Goal: Communication & Community: Connect with others

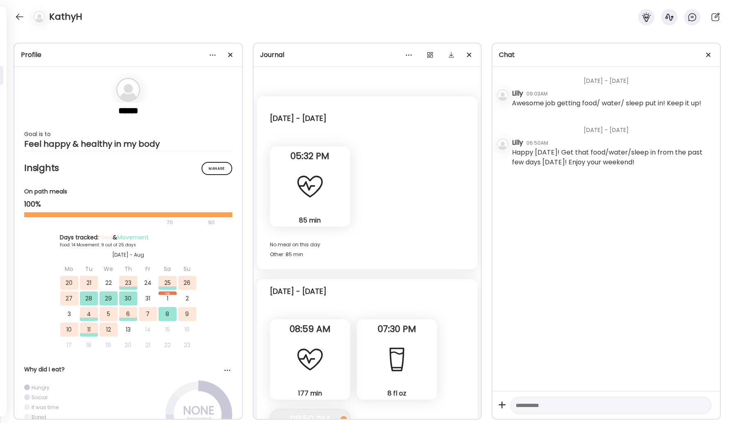
scroll to position [5012, 0]
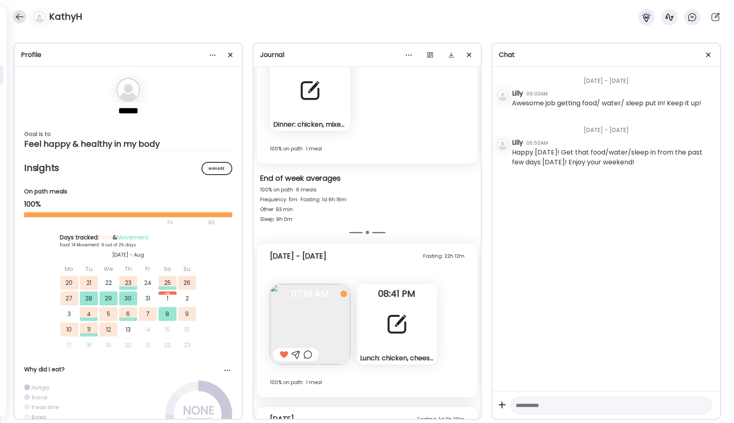
click at [17, 10] on div at bounding box center [19, 16] width 13 height 13
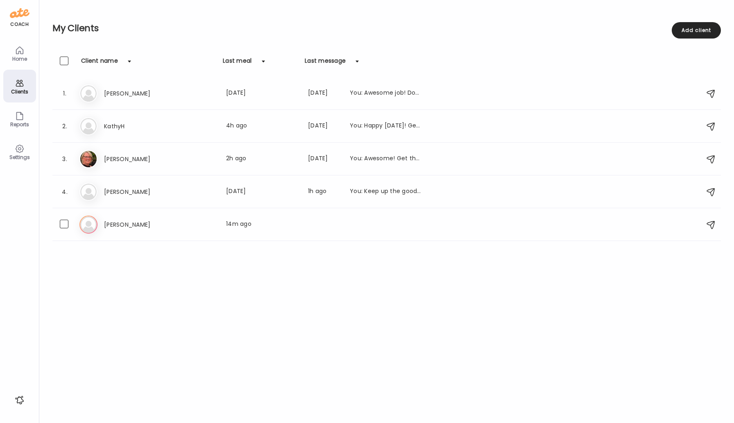
drag, startPoint x: 105, startPoint y: 221, endPoint x: 119, endPoint y: 221, distance: 13.9
click at [105, 221] on h3 "[PERSON_NAME]" at bounding box center [140, 225] width 72 height 10
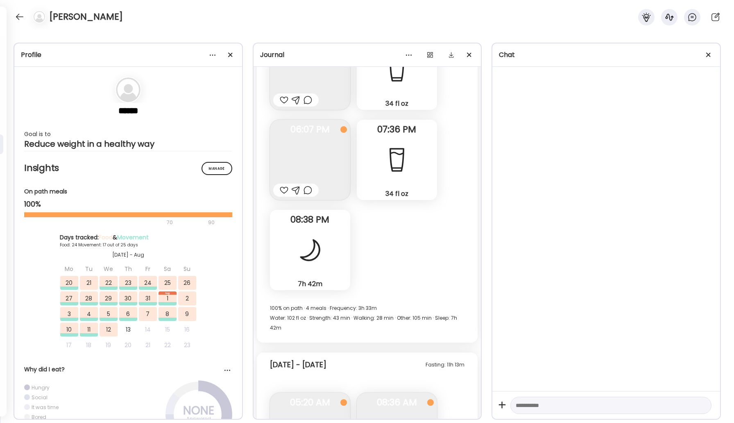
scroll to position [20009, 0]
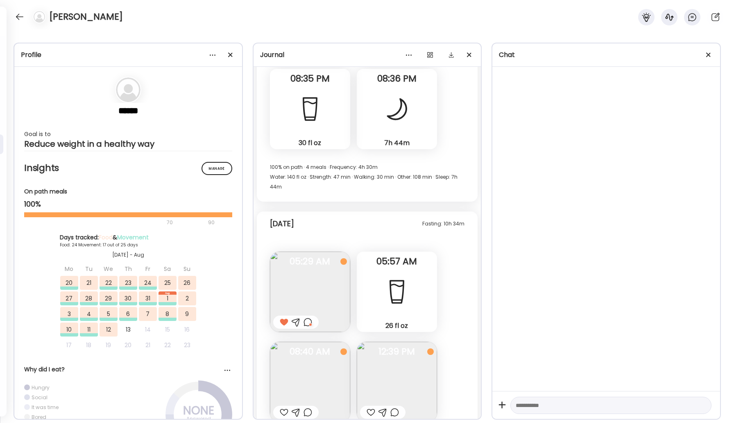
click at [396, 342] on img at bounding box center [397, 382] width 80 height 80
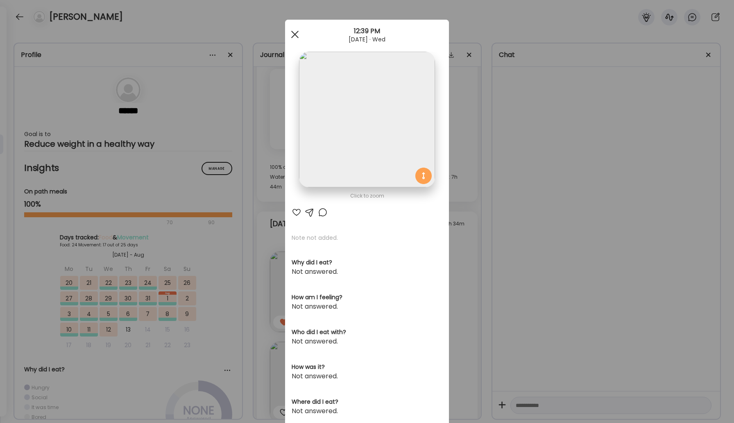
click at [294, 34] on span at bounding box center [294, 34] width 7 height 7
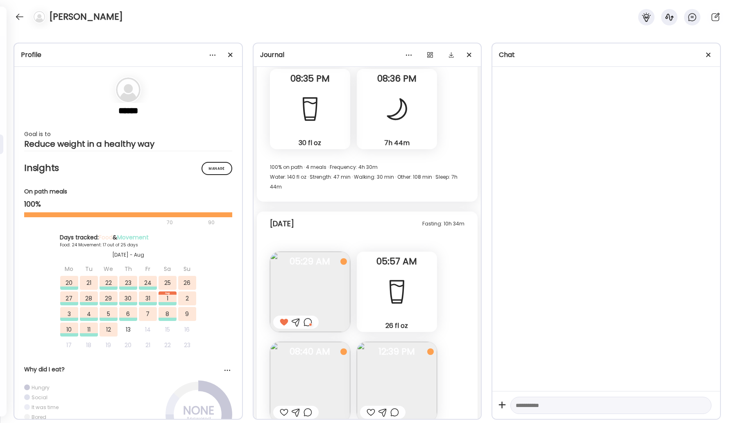
click at [282, 407] on div at bounding box center [284, 412] width 9 height 10
click at [371, 407] on div at bounding box center [371, 412] width 9 height 10
click at [310, 317] on div at bounding box center [308, 322] width 9 height 10
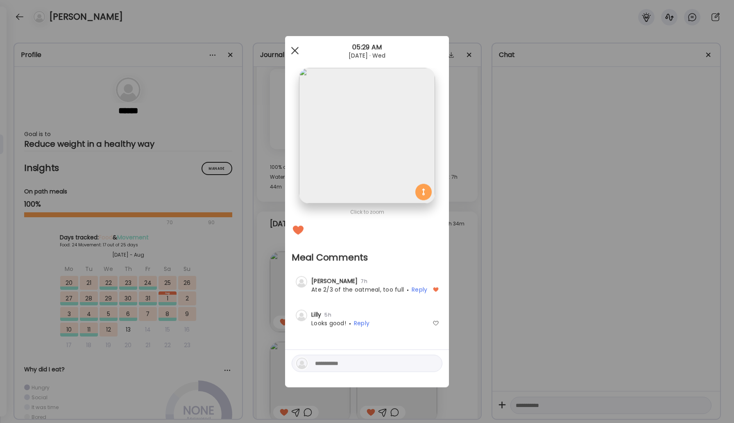
click at [294, 52] on div at bounding box center [295, 51] width 16 height 16
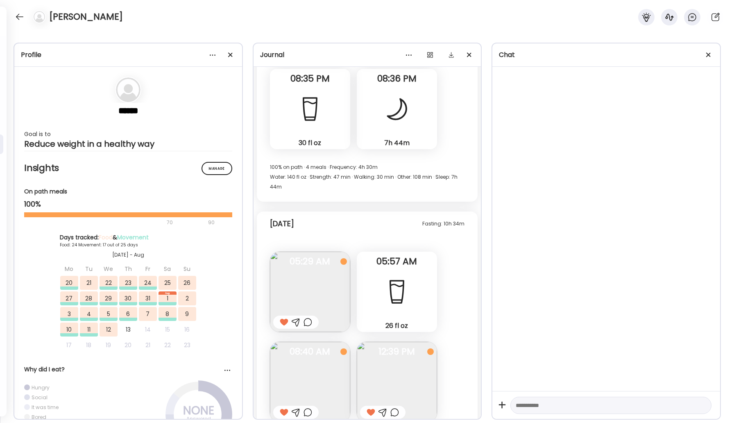
click at [391, 342] on img at bounding box center [397, 382] width 80 height 80
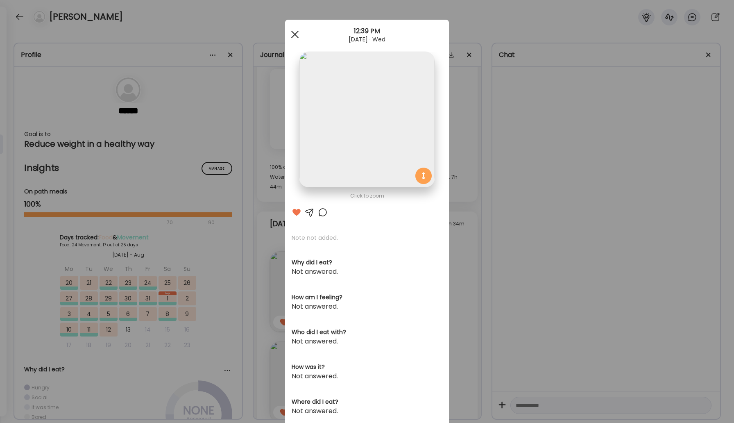
click at [298, 34] on div at bounding box center [295, 34] width 16 height 16
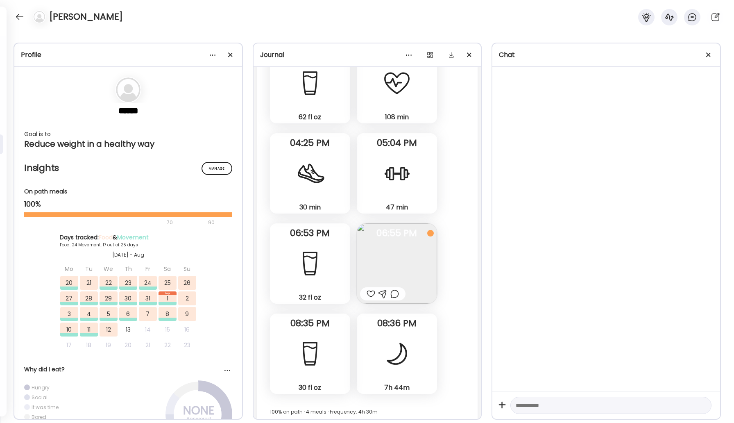
scroll to position [19762, 0]
click at [404, 225] on img at bounding box center [397, 265] width 80 height 80
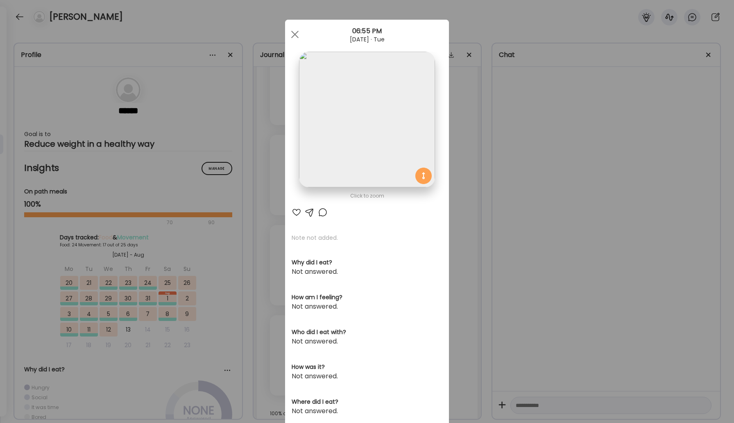
click at [364, 76] on img at bounding box center [367, 120] width 136 height 136
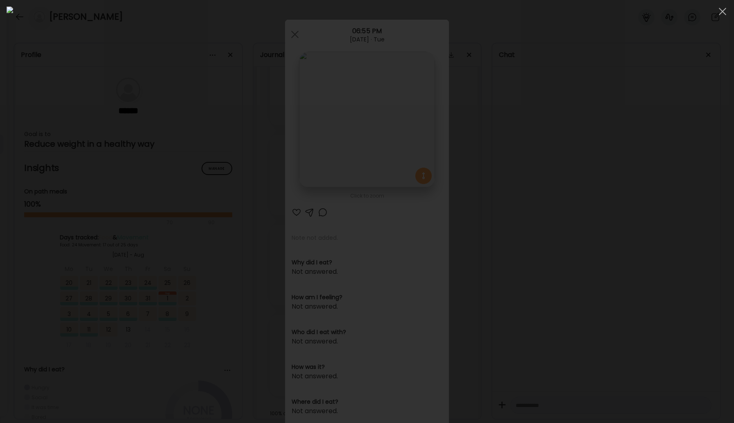
click at [205, 76] on img at bounding box center [367, 212] width 721 height 410
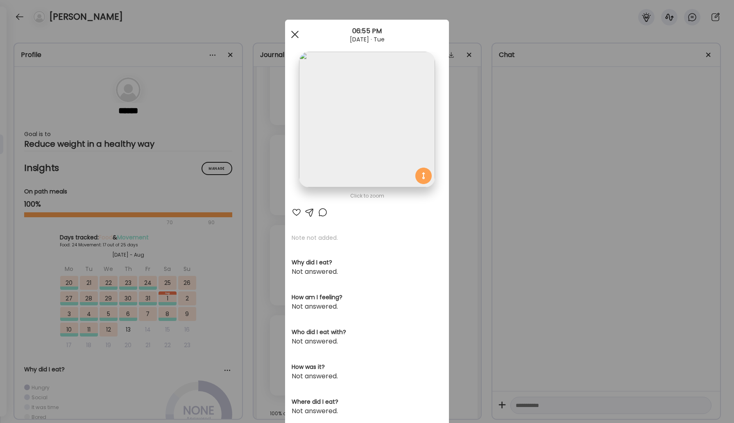
click at [297, 39] on div at bounding box center [295, 34] width 16 height 16
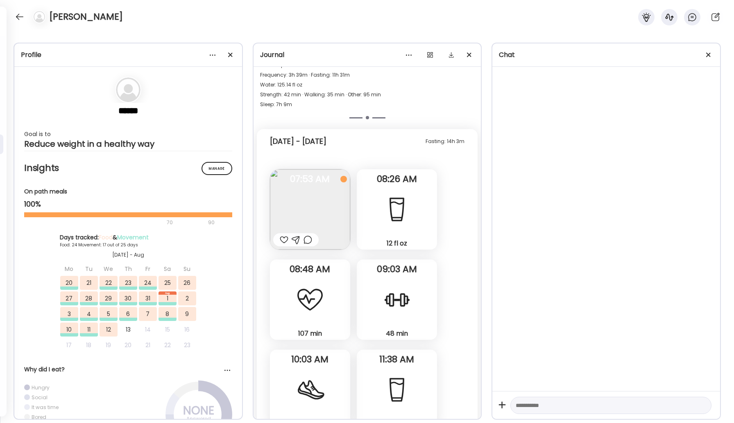
scroll to position [18733, 0]
click at [336, 191] on img at bounding box center [310, 210] width 80 height 80
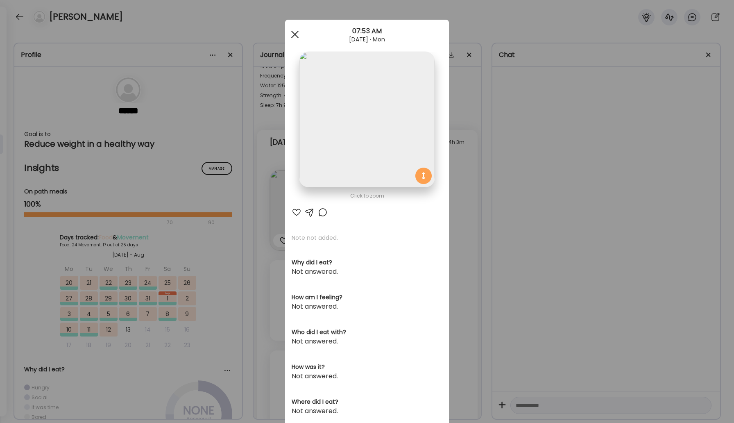
click at [296, 37] on div at bounding box center [295, 34] width 16 height 16
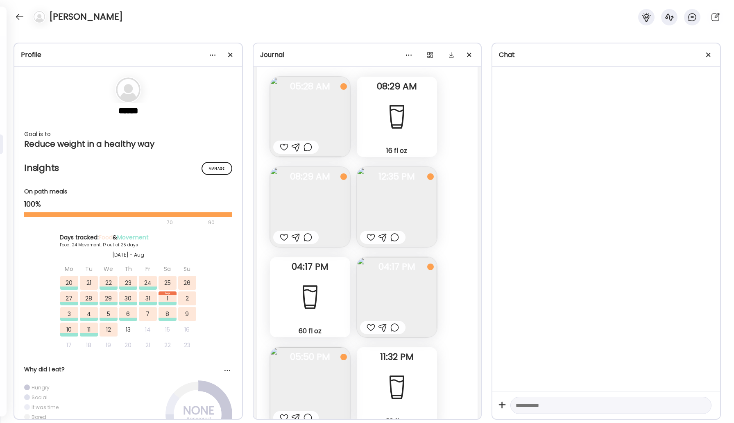
scroll to position [18212, 0]
click at [415, 183] on img at bounding box center [397, 207] width 80 height 80
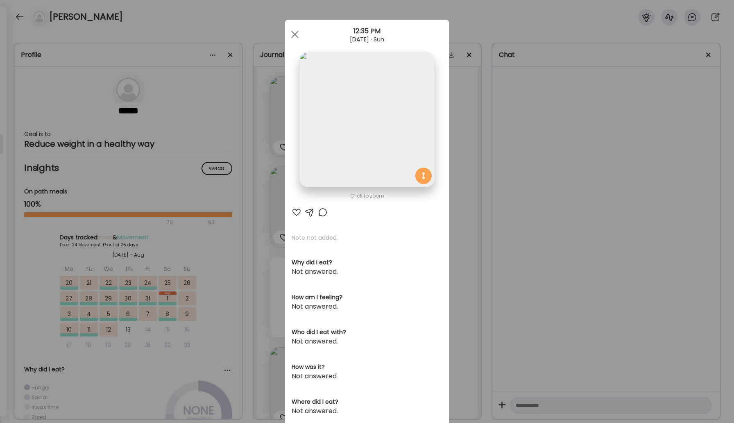
click at [395, 166] on img at bounding box center [367, 120] width 136 height 136
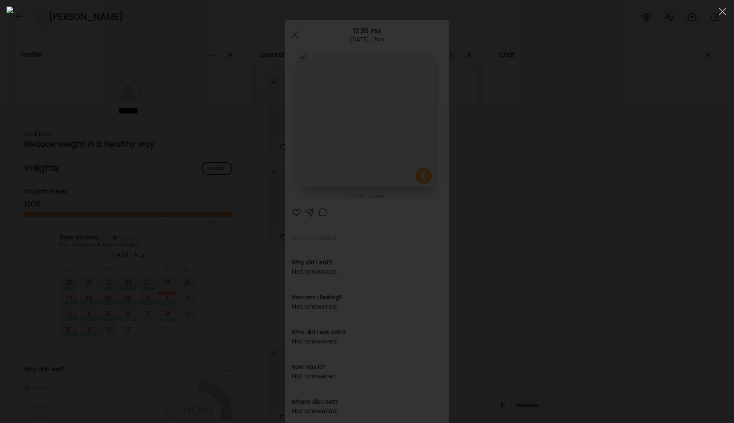
click at [345, 221] on img at bounding box center [367, 212] width 721 height 410
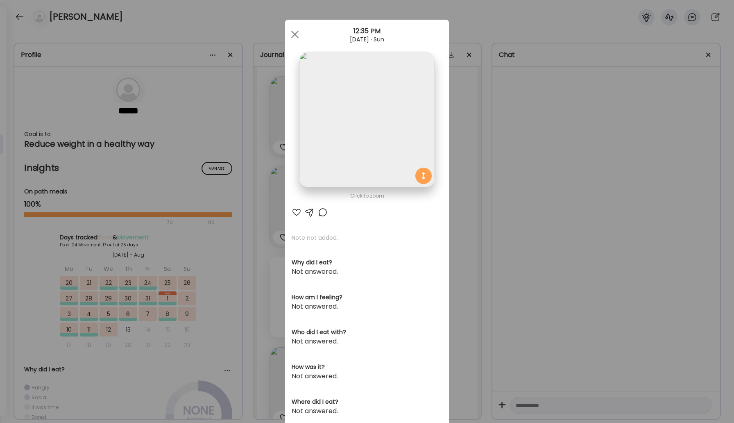
click at [294, 43] on div "Ate Coach Dashboard 12:35 PM [DATE] · Sun" at bounding box center [367, 35] width 164 height 30
click at [295, 37] on div at bounding box center [295, 34] width 16 height 16
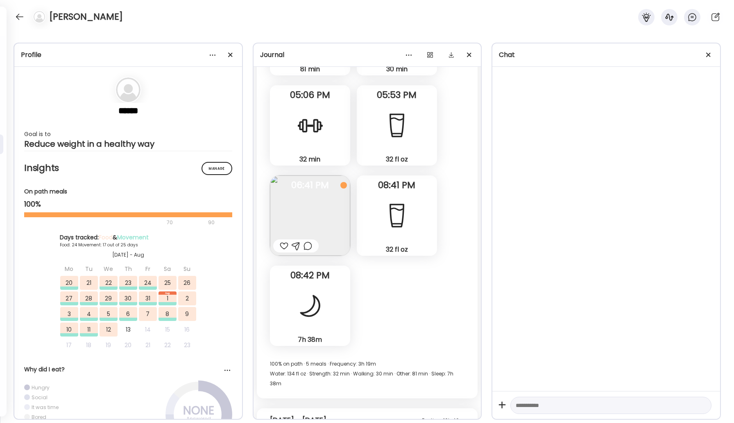
scroll to position [17841, 0]
click at [329, 185] on img at bounding box center [310, 215] width 80 height 80
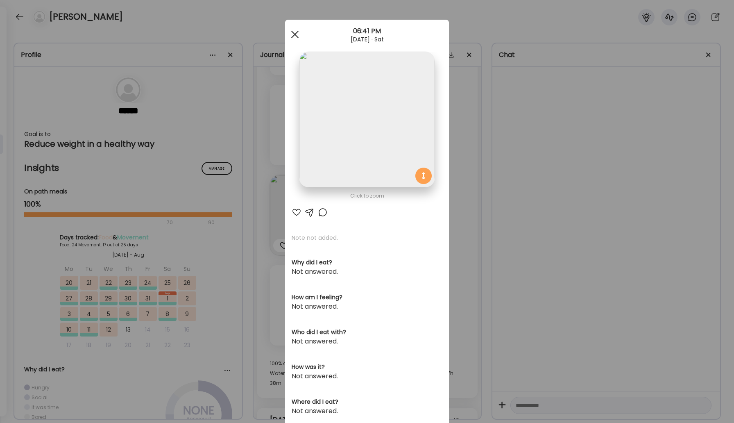
click at [295, 32] on div at bounding box center [295, 34] width 16 height 16
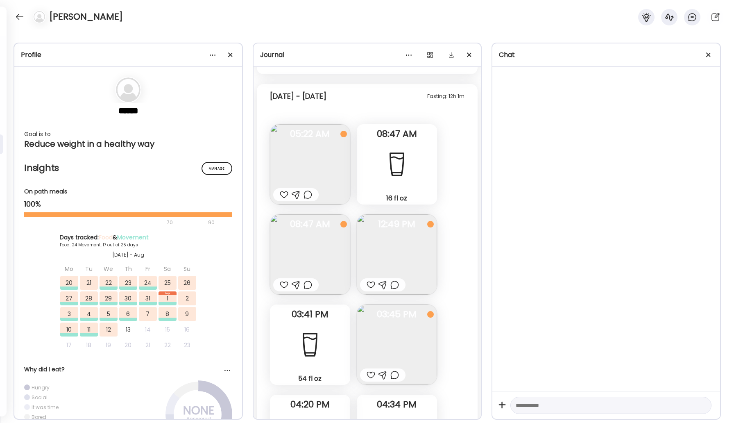
scroll to position [17440, 0]
click at [381, 216] on img at bounding box center [397, 255] width 80 height 80
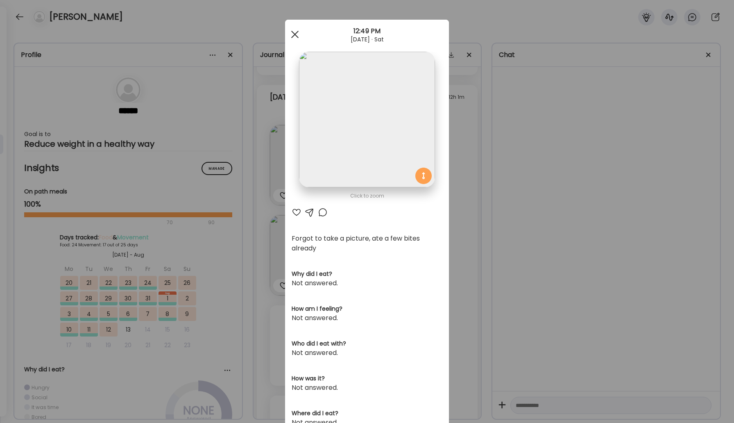
click at [295, 36] on div at bounding box center [295, 34] width 16 height 16
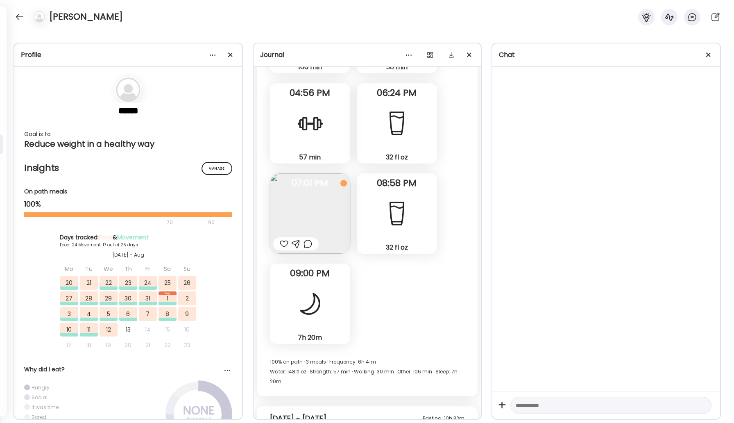
scroll to position [16494, 0]
click at [330, 175] on img at bounding box center [310, 214] width 80 height 80
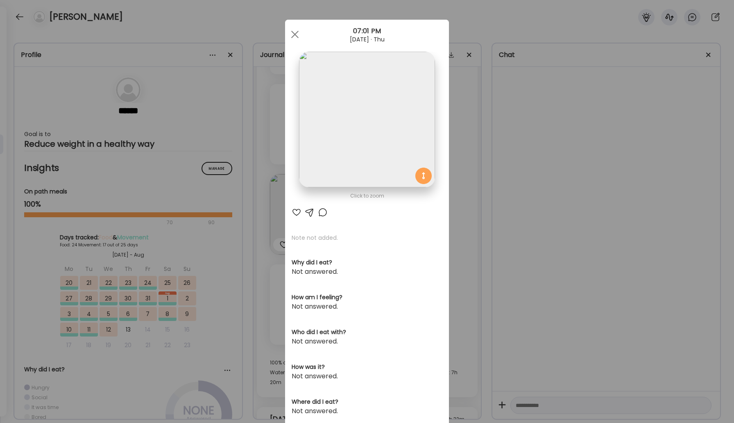
click at [338, 141] on img at bounding box center [367, 120] width 136 height 136
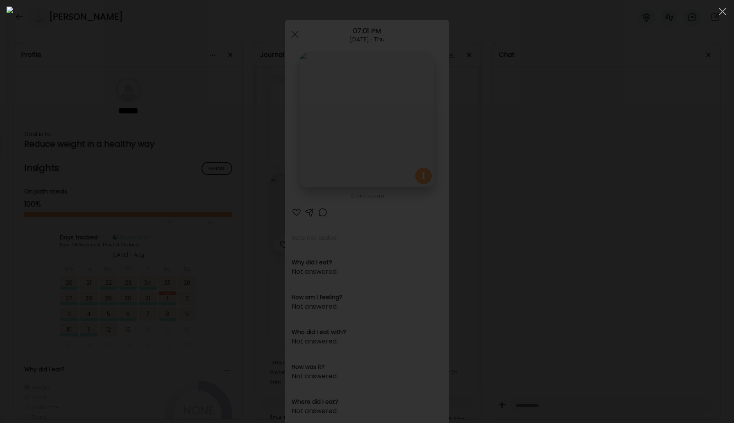
click at [337, 159] on img at bounding box center [367, 212] width 721 height 410
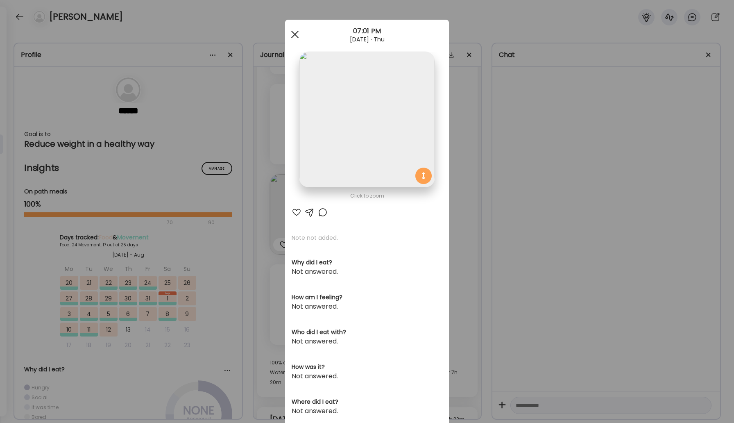
click at [296, 34] on span at bounding box center [294, 34] width 7 height 7
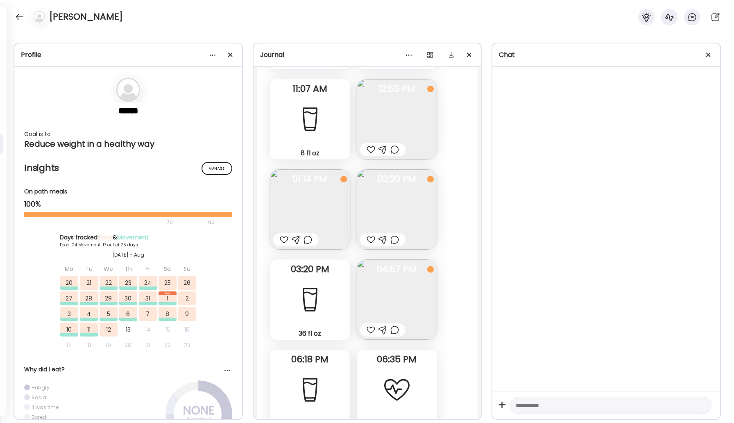
scroll to position [15595, 0]
click at [398, 259] on img at bounding box center [397, 299] width 80 height 80
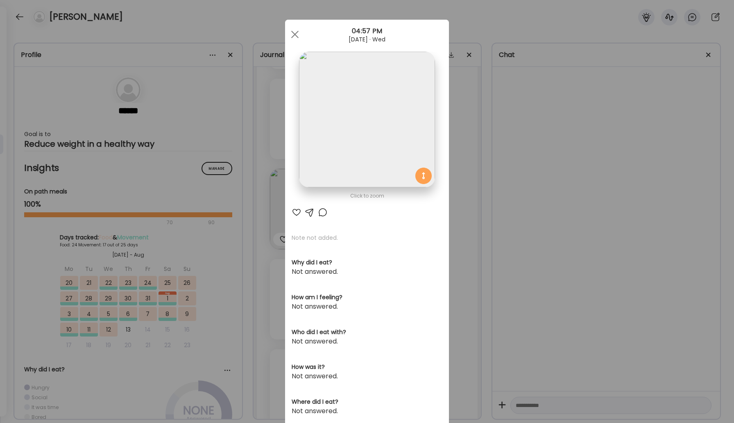
click at [372, 139] on img at bounding box center [367, 120] width 136 height 136
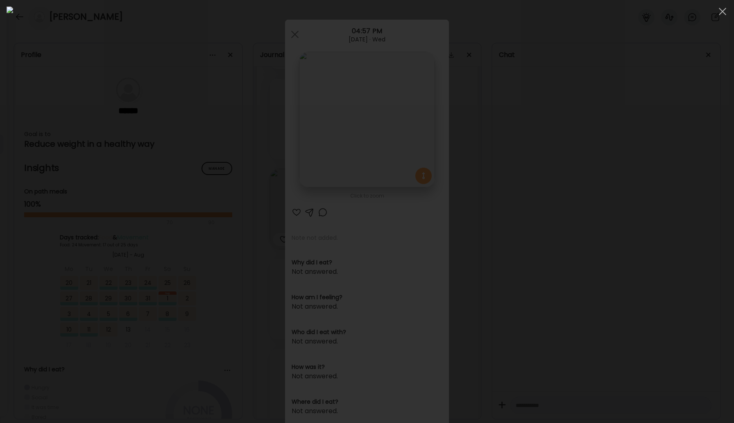
click at [372, 139] on img at bounding box center [367, 212] width 721 height 410
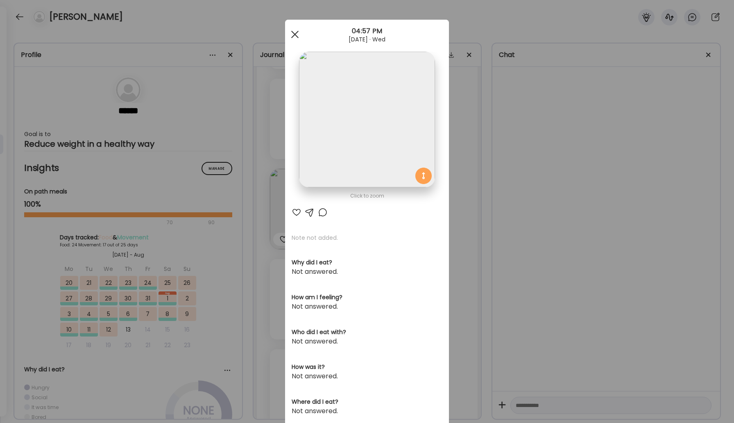
click at [299, 35] on div at bounding box center [295, 34] width 16 height 16
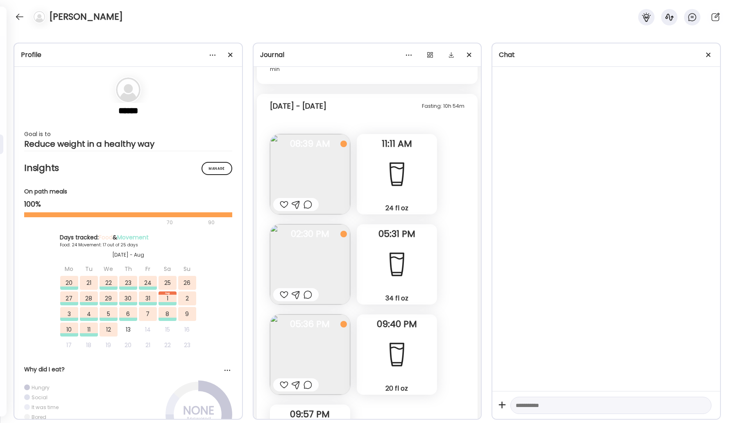
scroll to position [13502, 0]
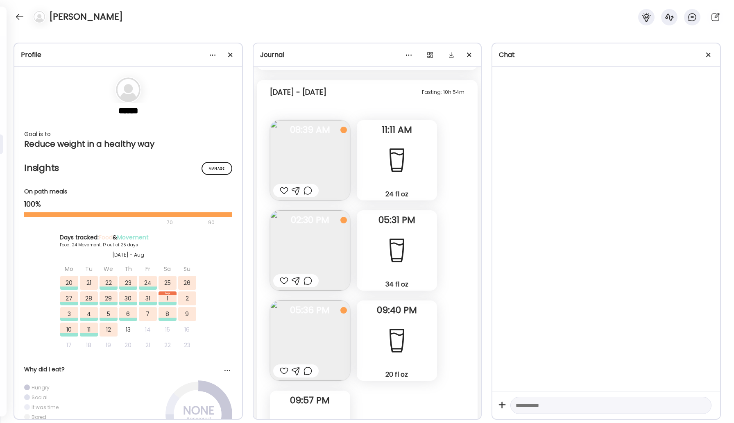
click at [312, 323] on img at bounding box center [310, 340] width 80 height 80
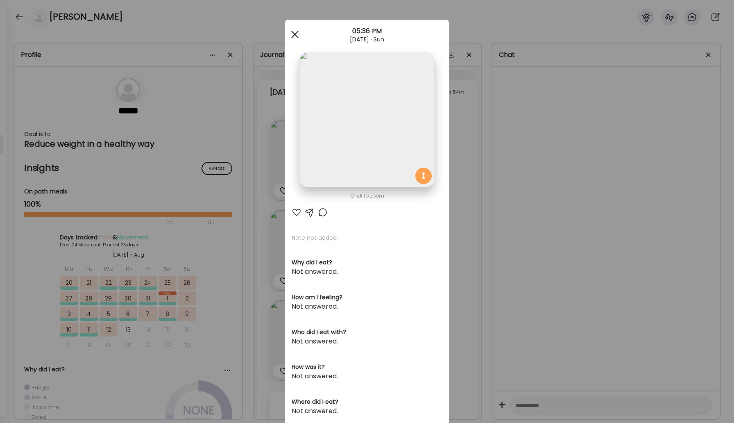
click at [300, 33] on div at bounding box center [295, 34] width 16 height 16
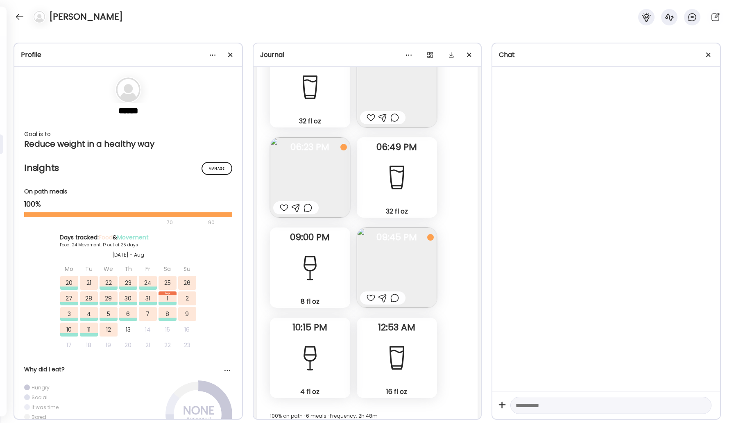
scroll to position [13122, 0]
click at [391, 241] on img at bounding box center [397, 268] width 80 height 80
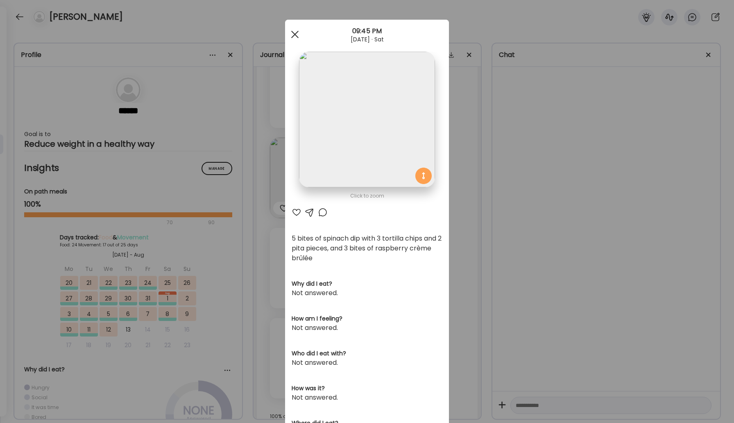
click at [296, 30] on div at bounding box center [295, 34] width 16 height 16
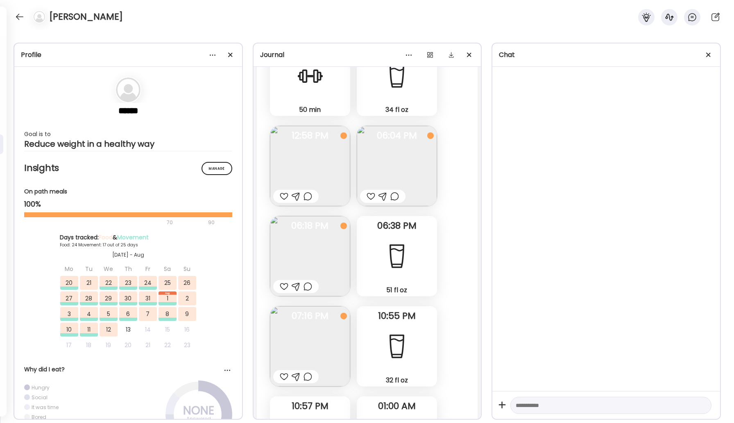
scroll to position [12149, 0]
click at [341, 218] on img at bounding box center [310, 256] width 80 height 80
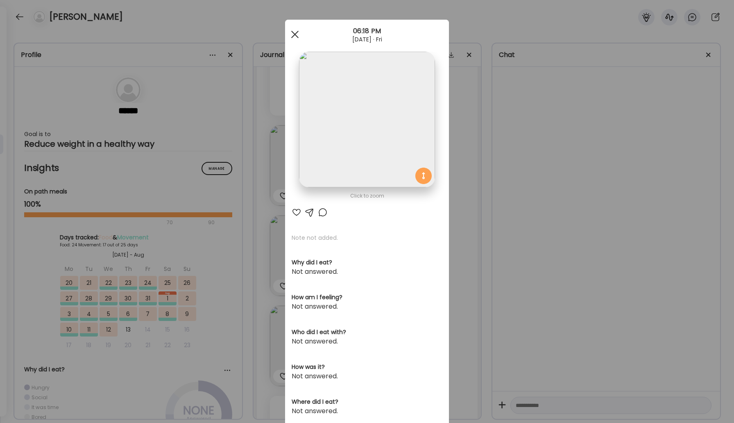
click at [293, 31] on div at bounding box center [295, 34] width 16 height 16
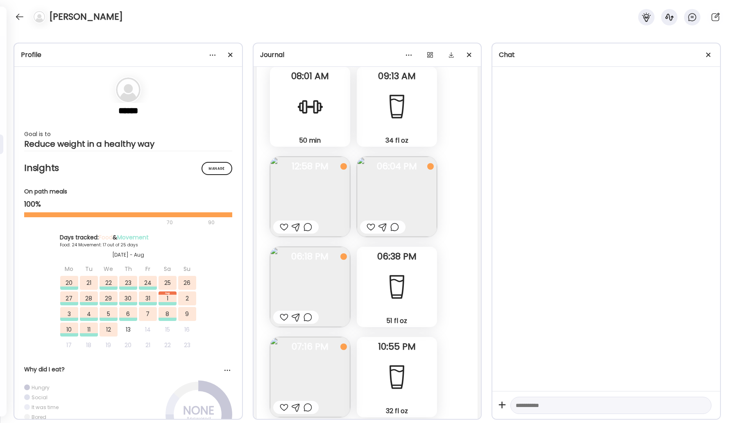
scroll to position [12103, 0]
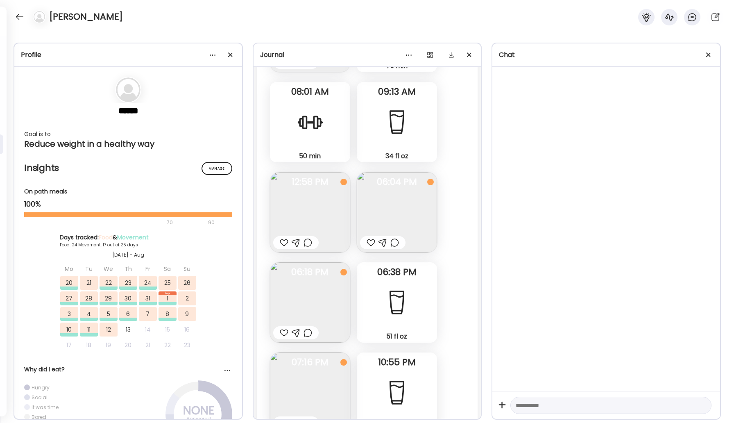
click at [316, 191] on img at bounding box center [310, 212] width 80 height 80
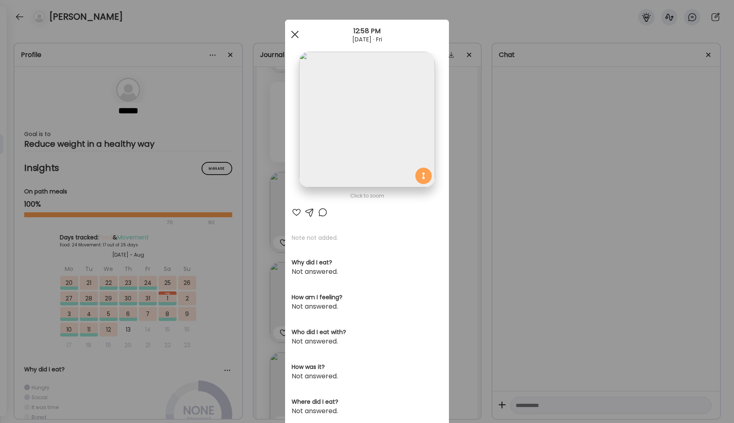
click at [295, 35] on div at bounding box center [295, 34] width 16 height 16
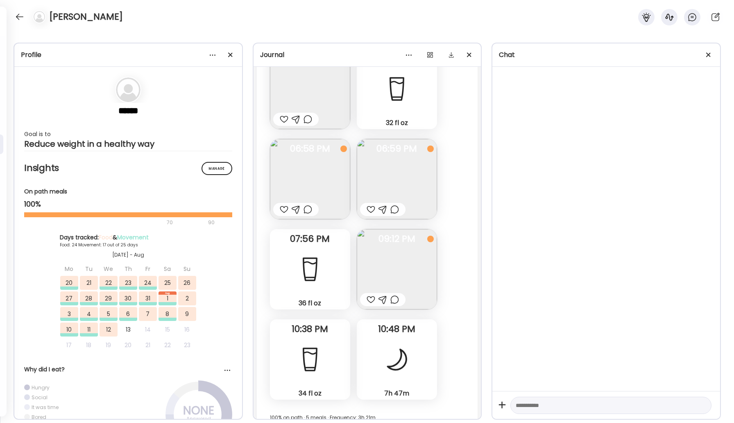
scroll to position [9612, 0]
click at [413, 178] on img at bounding box center [397, 179] width 80 height 80
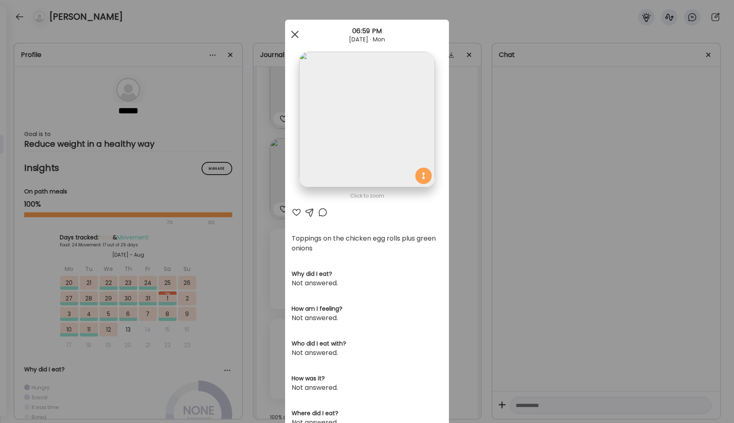
click at [297, 32] on span at bounding box center [294, 34] width 7 height 7
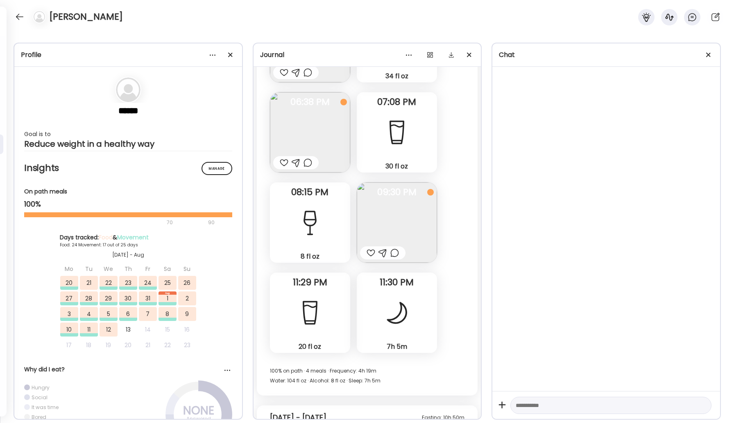
scroll to position [8216, 0]
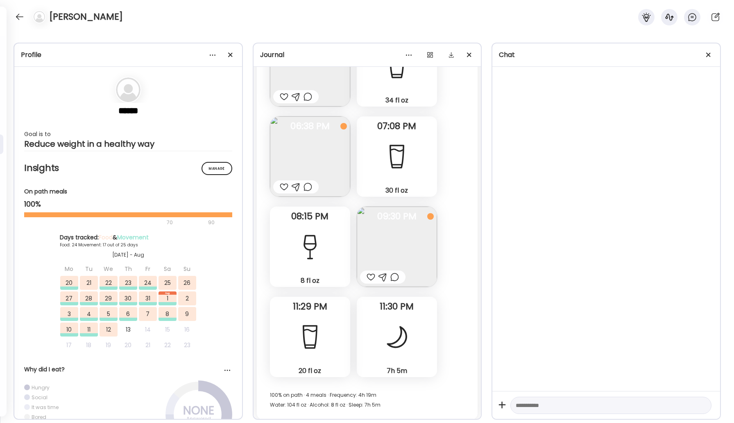
click at [400, 247] on img at bounding box center [397, 247] width 80 height 80
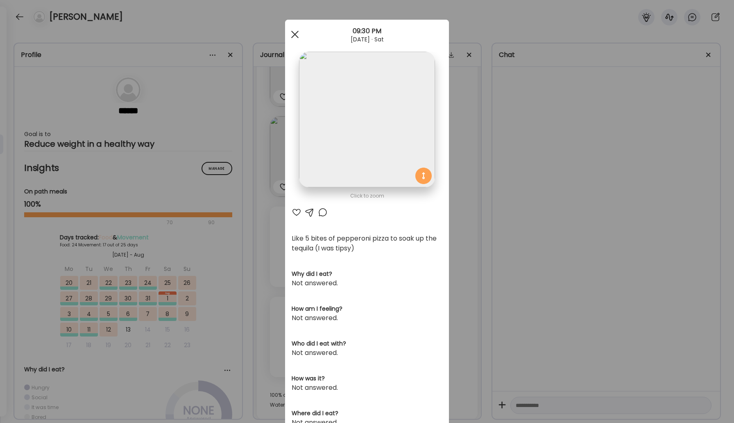
click at [294, 32] on div at bounding box center [295, 34] width 16 height 16
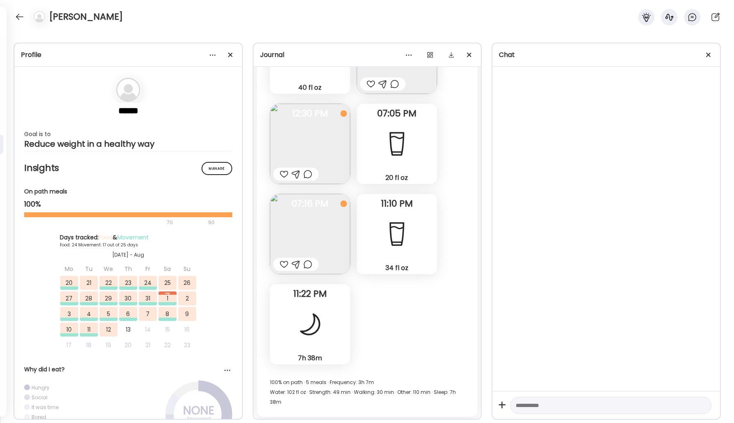
scroll to position [7629, 0]
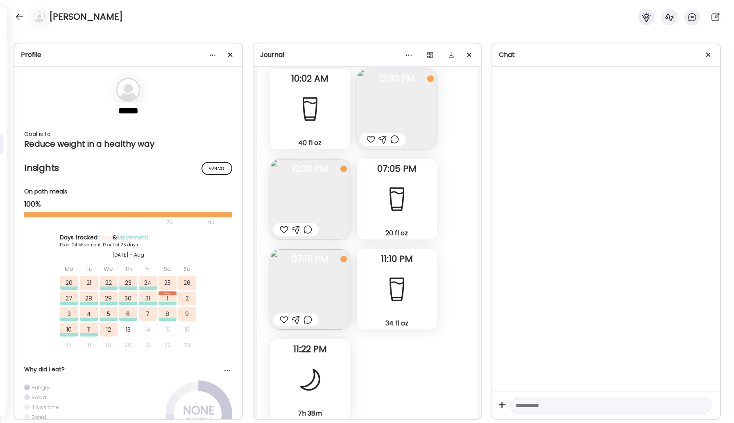
click at [326, 273] on img at bounding box center [310, 289] width 80 height 80
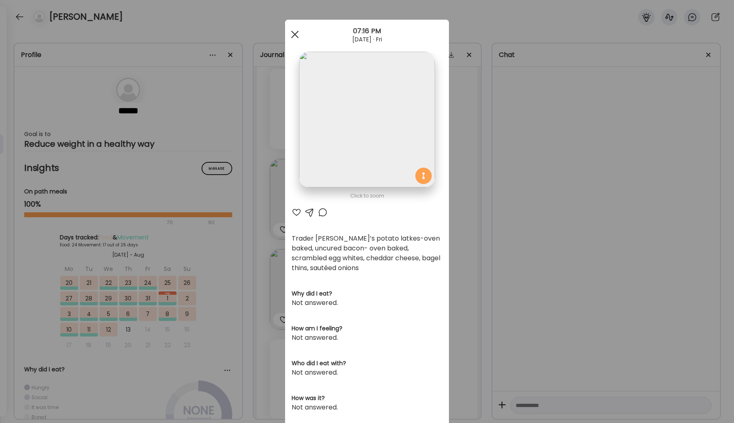
click at [298, 33] on div at bounding box center [295, 34] width 16 height 16
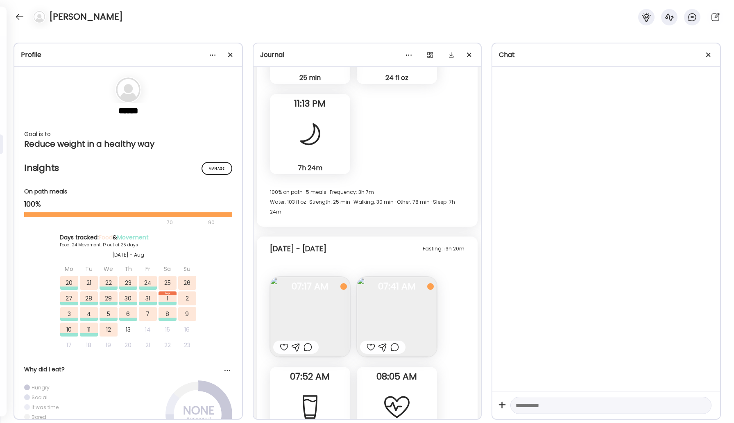
scroll to position [6345, 0]
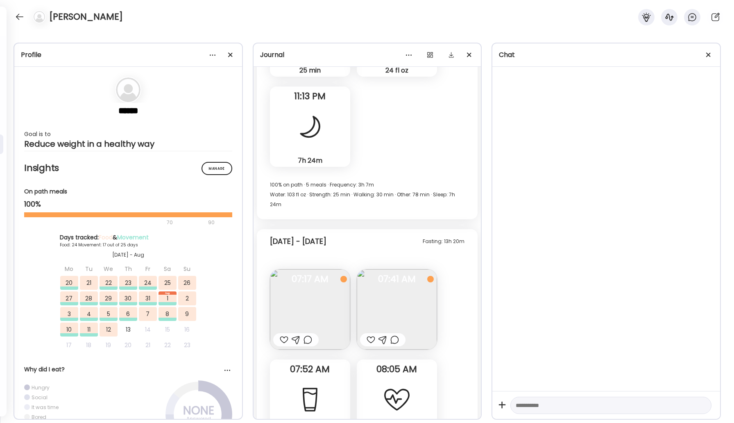
click at [402, 310] on img at bounding box center [397, 309] width 80 height 80
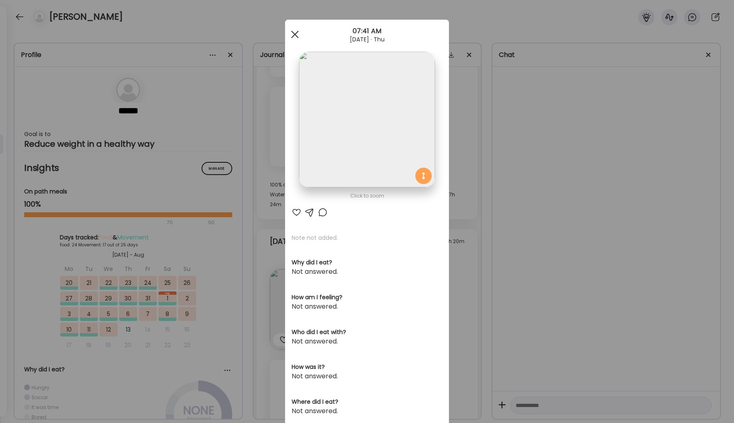
click at [296, 35] on span at bounding box center [294, 34] width 7 height 7
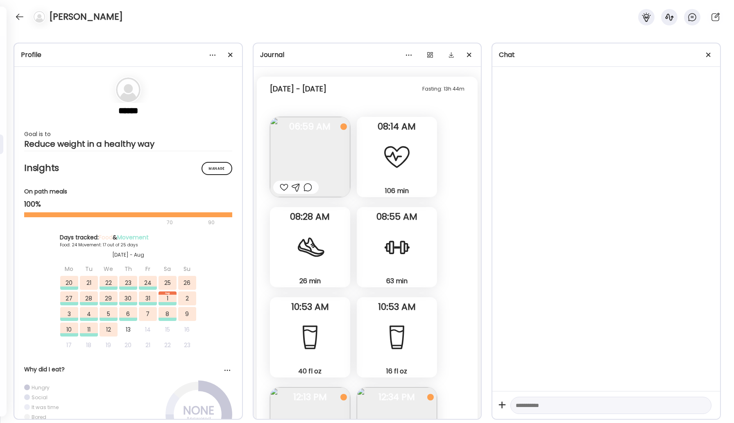
scroll to position [4512, 0]
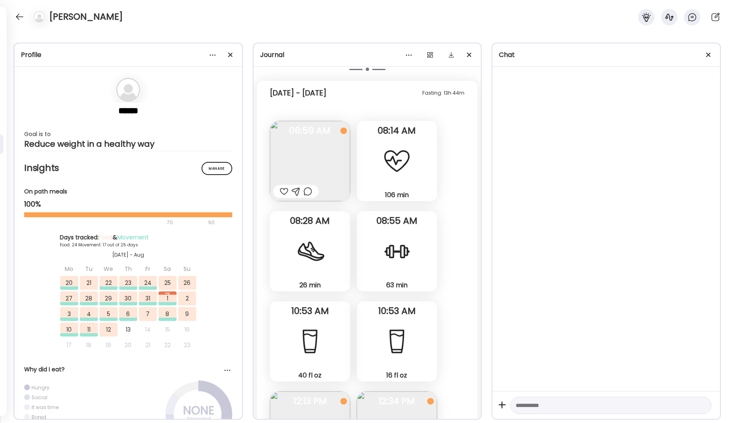
click at [333, 168] on img at bounding box center [310, 161] width 80 height 80
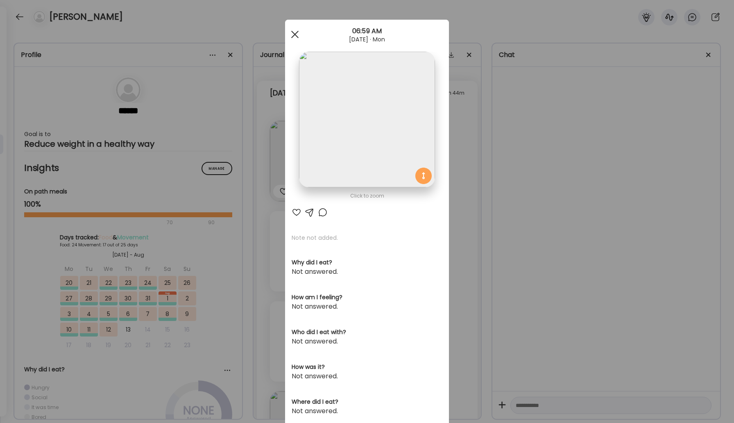
click at [298, 39] on div at bounding box center [295, 34] width 16 height 16
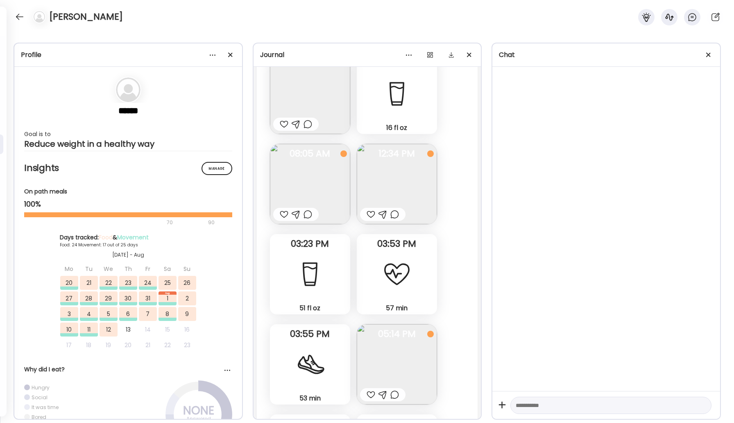
scroll to position [3875, 0]
click at [402, 184] on img at bounding box center [397, 183] width 80 height 80
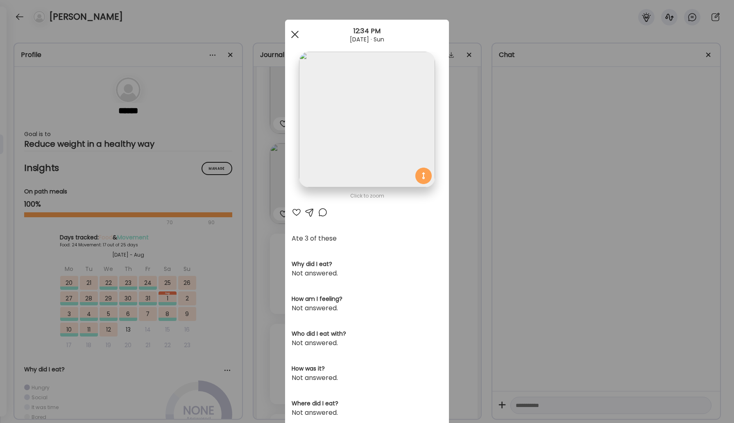
click at [297, 39] on div at bounding box center [295, 34] width 16 height 16
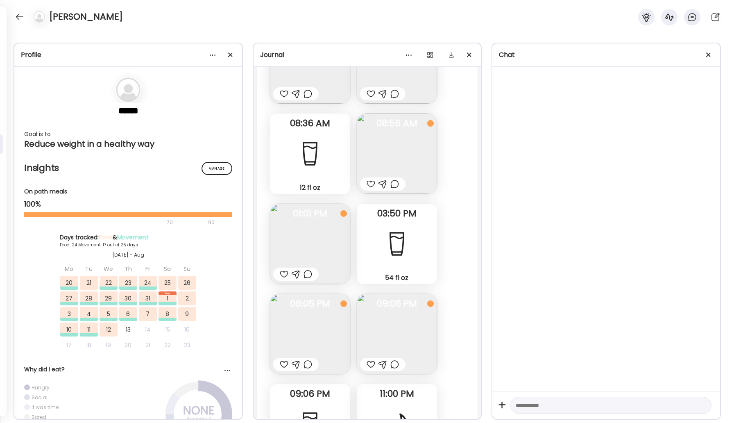
scroll to position [1475, 0]
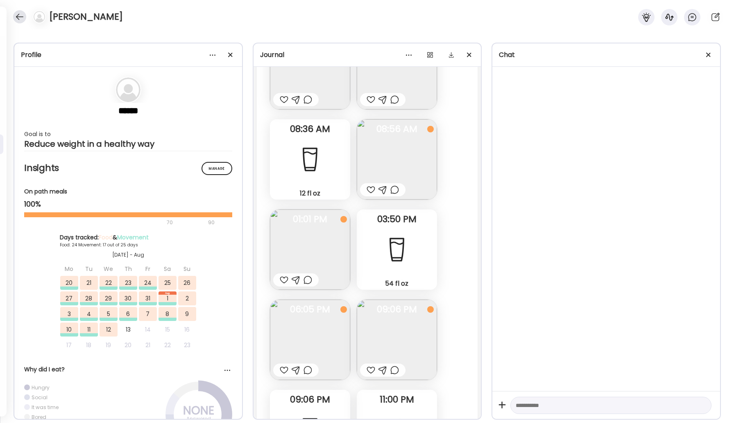
click at [20, 17] on div at bounding box center [19, 16] width 13 height 13
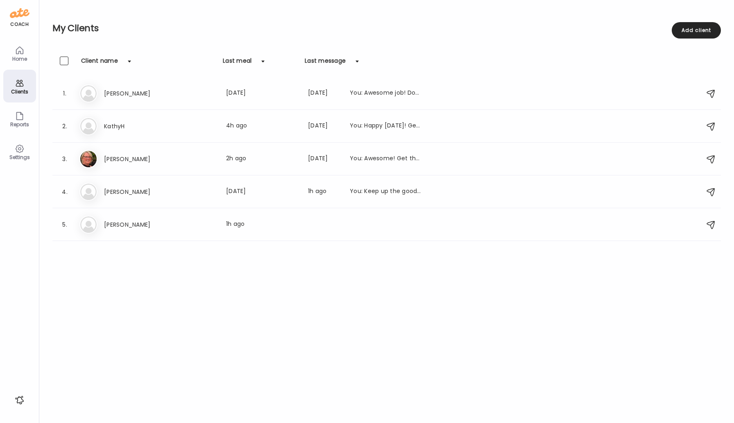
click at [20, 52] on icon at bounding box center [19, 50] width 7 height 7
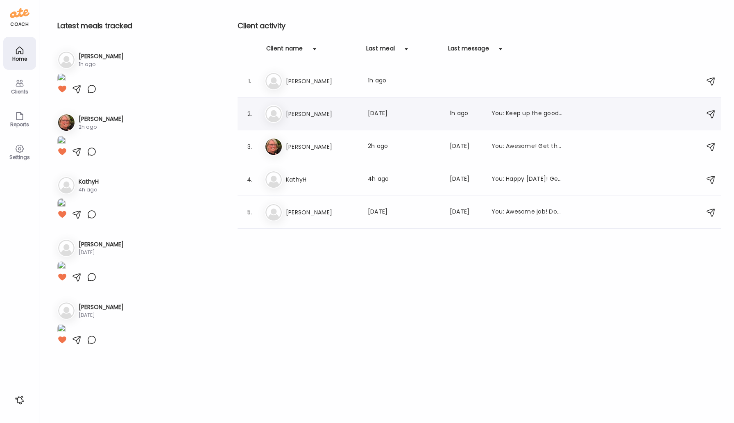
click at [308, 116] on h3 "[PERSON_NAME]" at bounding box center [322, 114] width 72 height 10
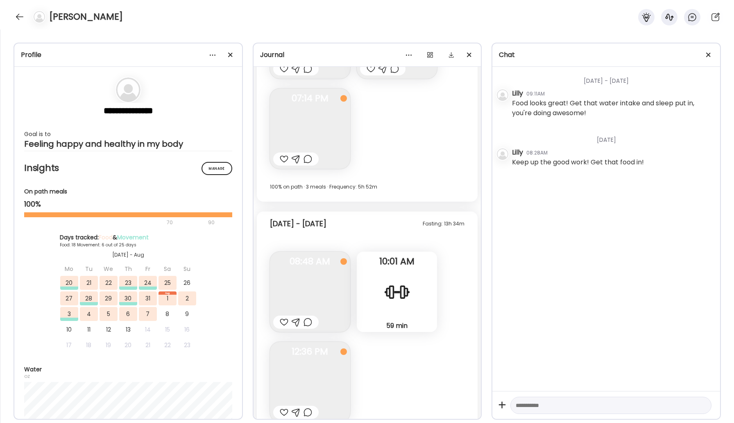
scroll to position [5538, 0]
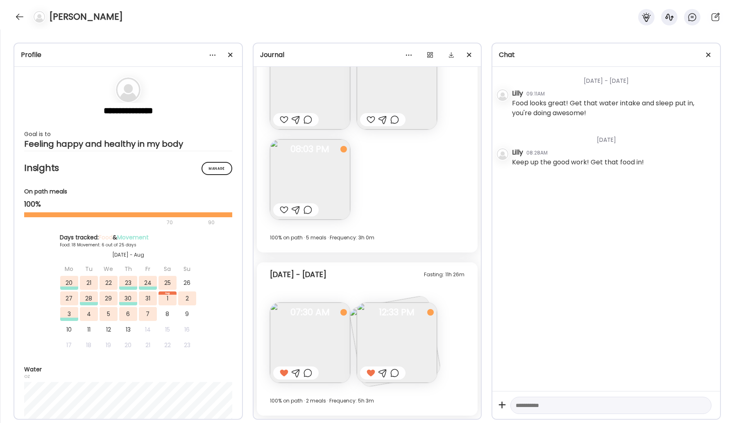
click at [319, 170] on img at bounding box center [310, 179] width 80 height 80
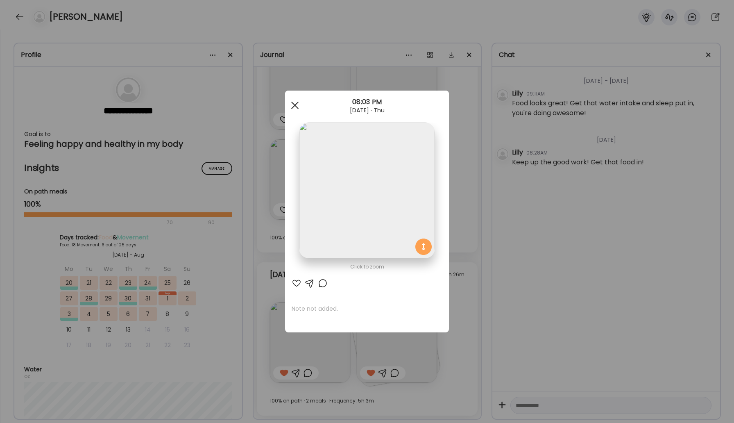
click at [296, 105] on div at bounding box center [295, 105] width 16 height 16
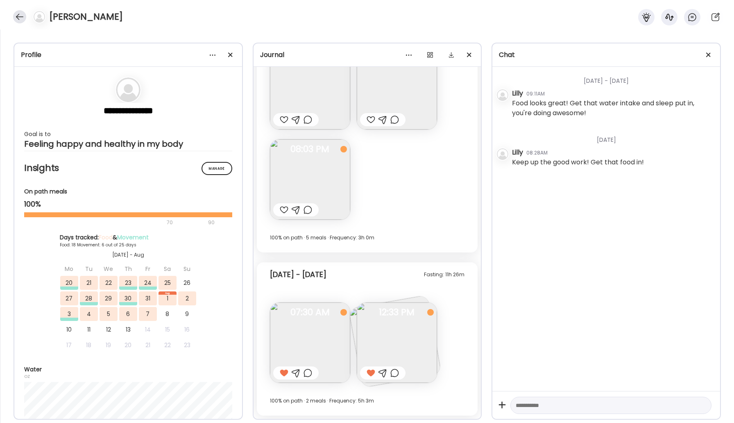
click at [16, 14] on div at bounding box center [19, 16] width 13 height 13
